Goal: Task Accomplishment & Management: Use online tool/utility

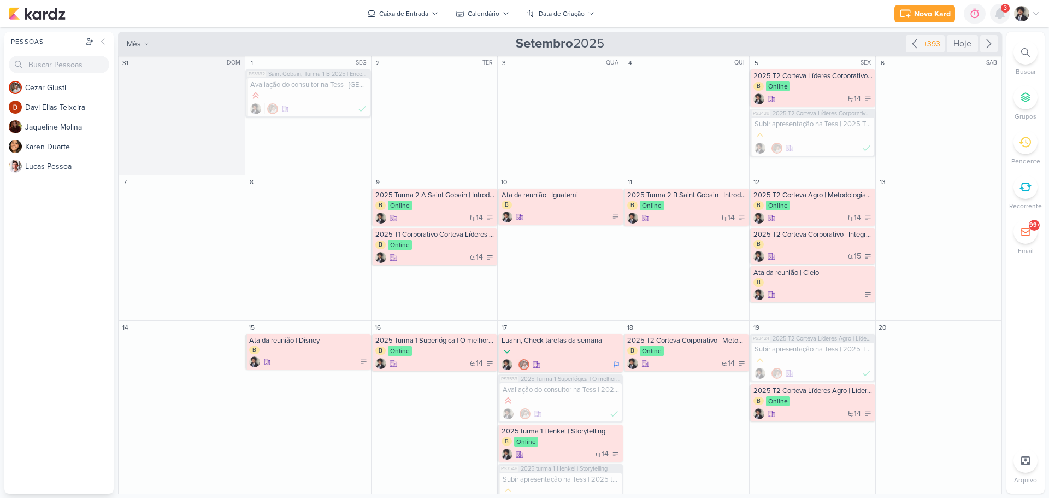
click at [1000, 13] on icon at bounding box center [999, 14] width 9 height 10
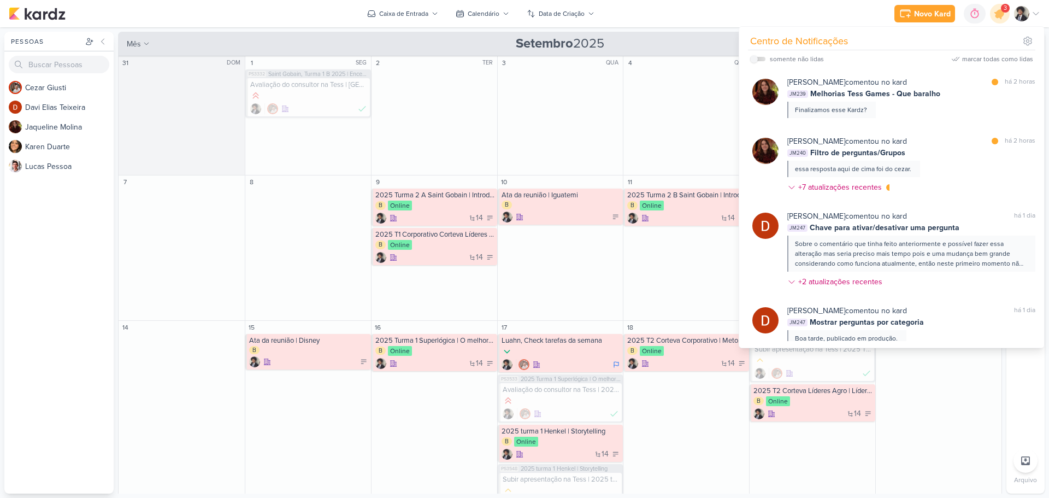
click at [716, 22] on div "Novo Kard Ctrl + k 0h0m Sessão desligada... Hoje 0h0m Semana 0h0m Mês 0h0m" at bounding box center [524, 13] width 1031 height 27
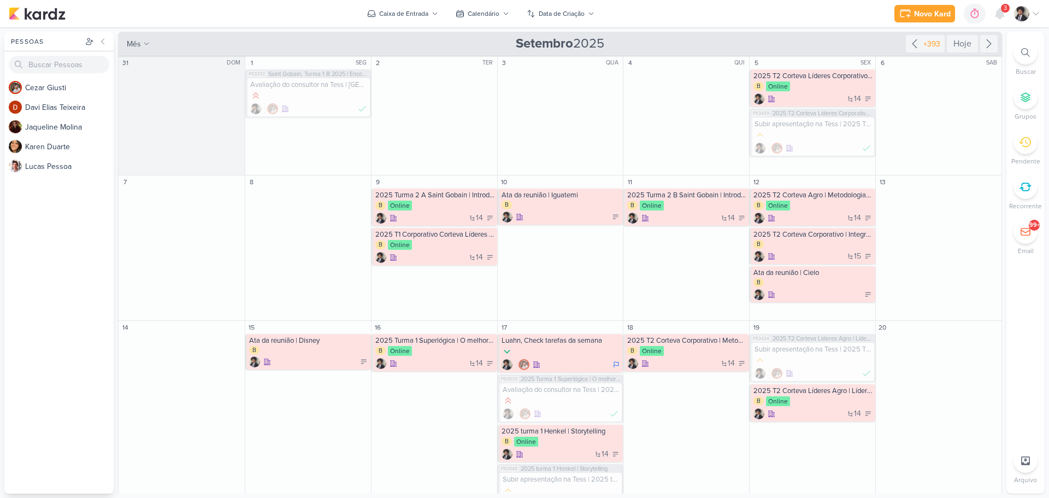
click at [857, 19] on div "Novo Kard Ctrl + k 0h0m Sessão desligada... Hoje 0h0m Semana 0h0m Mês 0h0m" at bounding box center [524, 13] width 1031 height 27
click at [1000, 15] on icon at bounding box center [999, 14] width 9 height 10
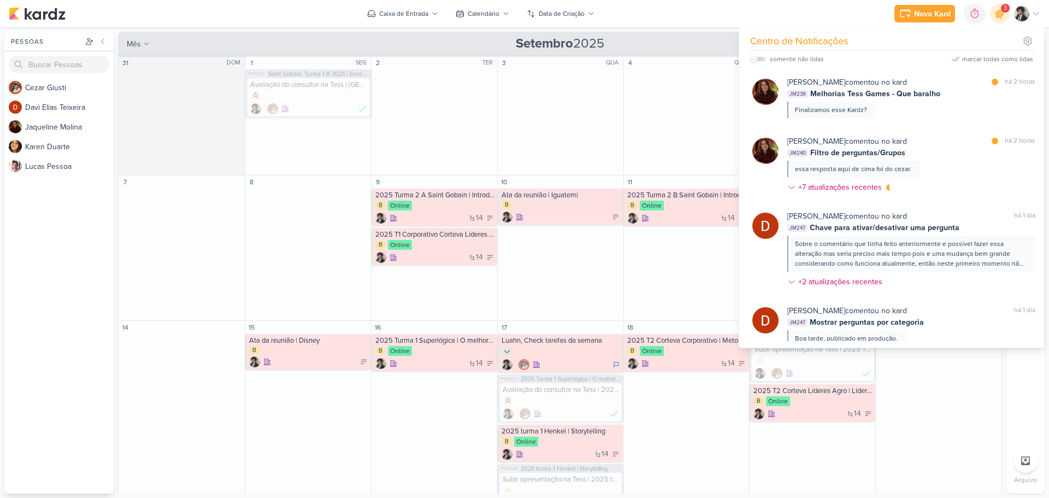
click at [698, 10] on div "Novo Kard Ctrl + k 0h0m Sessão desligada... Hoje 0h0m Semana 0h0m Mês 0h0m" at bounding box center [524, 13] width 1031 height 27
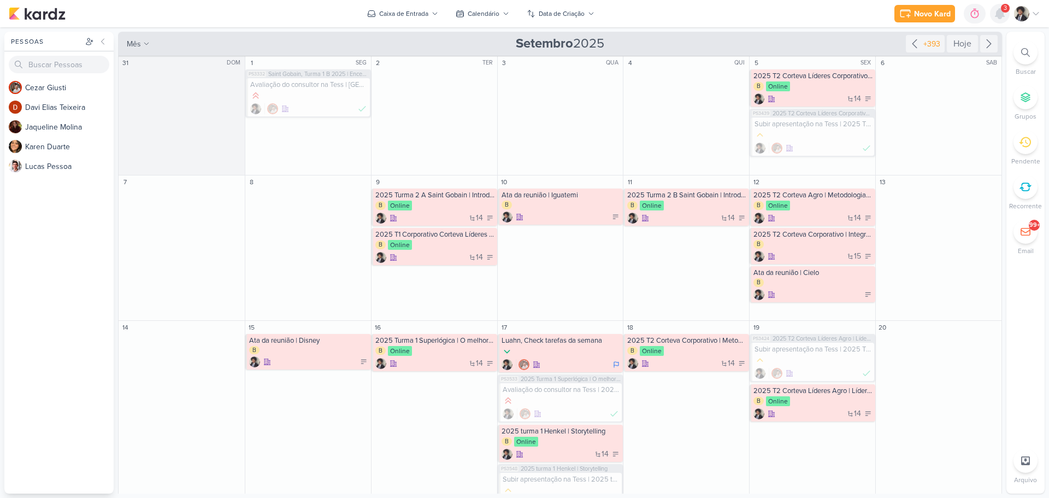
click at [1005, 13] on icon at bounding box center [999, 13] width 13 height 13
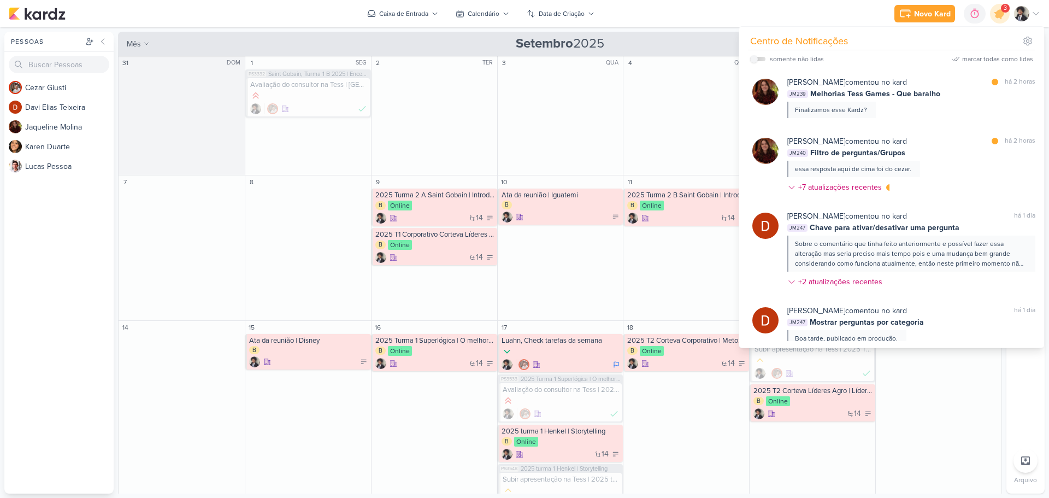
click at [1003, 13] on span "3" at bounding box center [1004, 8] width 3 height 9
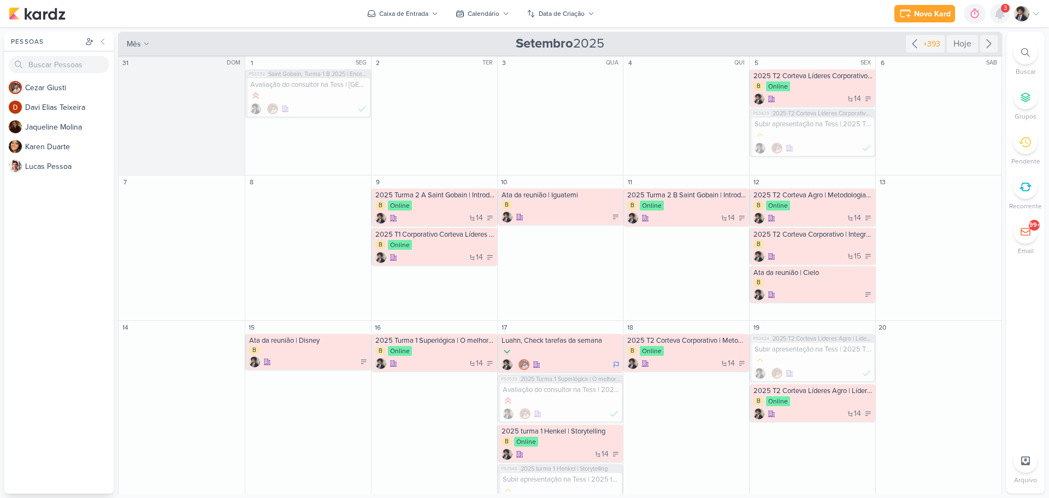
click at [1003, 14] on icon at bounding box center [999, 14] width 9 height 10
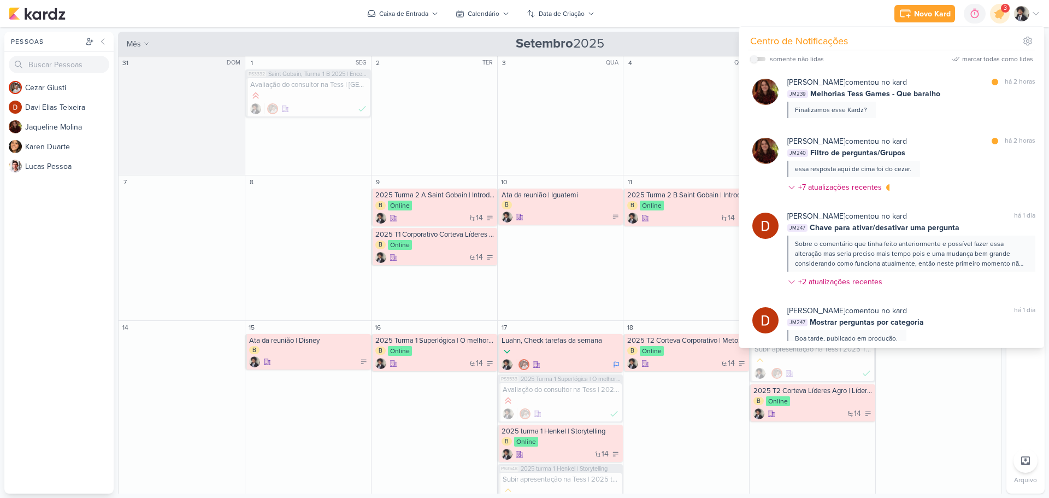
click at [686, 23] on div "Novo Kard Ctrl + k 0h0m Sessão desligada... Hoje 0h0m Semana 0h0m Mês 0h0m" at bounding box center [524, 13] width 1031 height 27
